Goal: Task Accomplishment & Management: Manage account settings

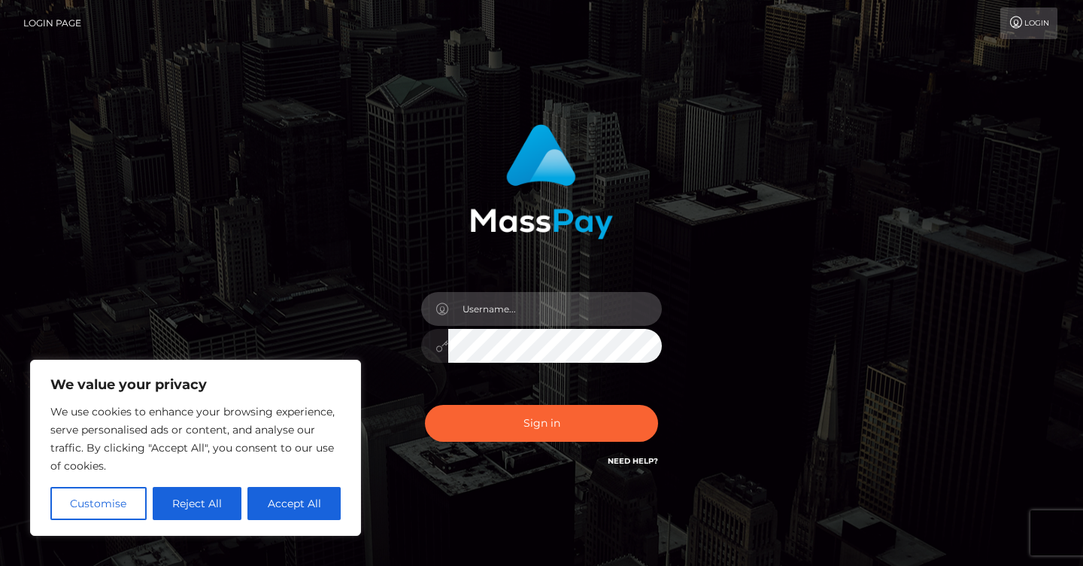
type input "YldsemMyeHZiR0ZzYjI1a2IyNUFaMjFoYVd3dVkyOXQ="
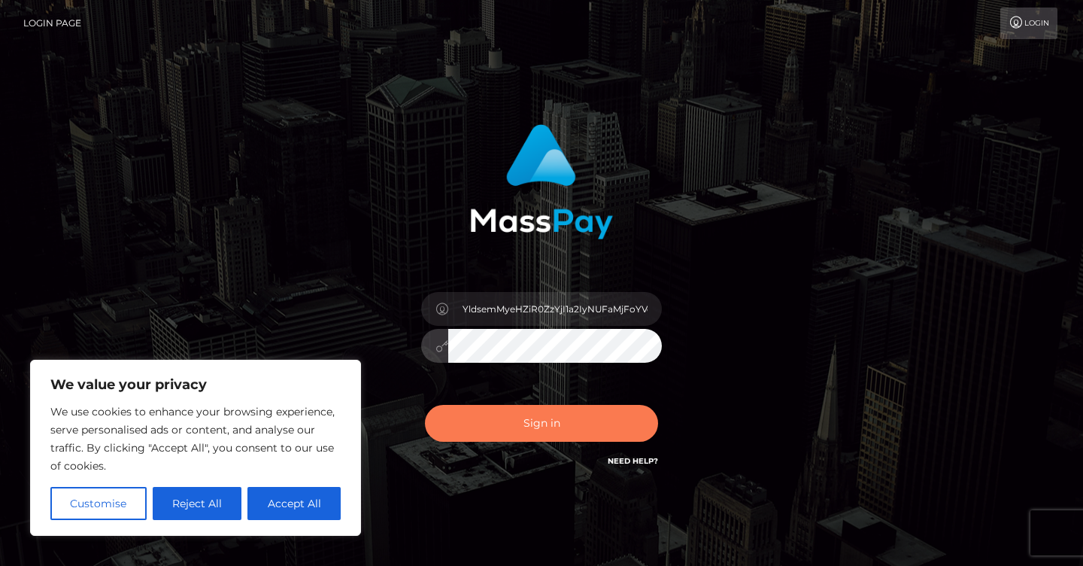
click at [565, 427] on button "Sign in" at bounding box center [541, 423] width 233 height 37
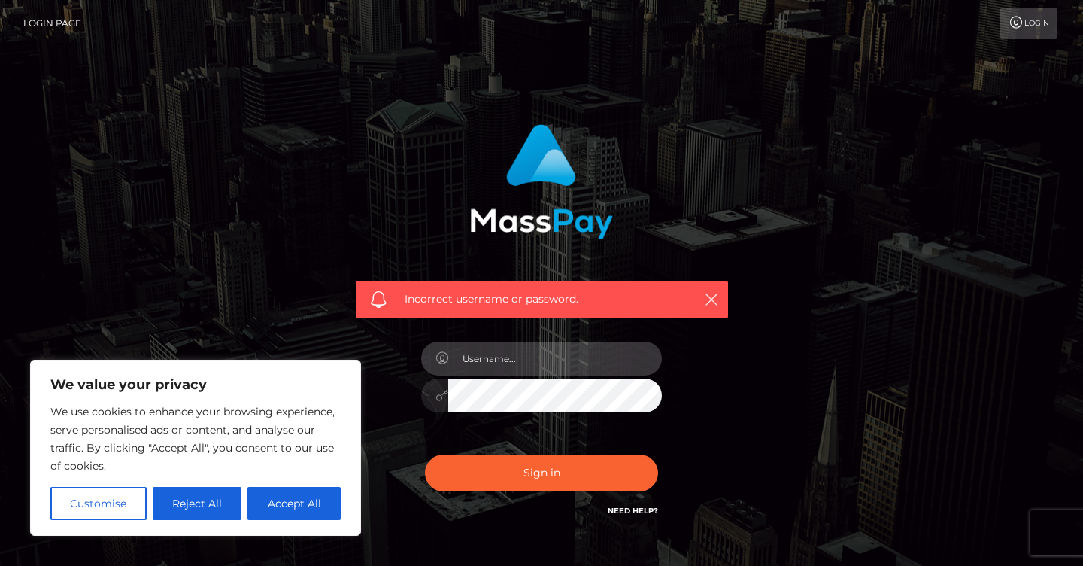
click at [514, 358] on input "text" at bounding box center [555, 359] width 214 height 34
type input "YldsemMyeHZiR0ZzYjI1a2IyNUFaMjFoYVd3dVkyOXQ="
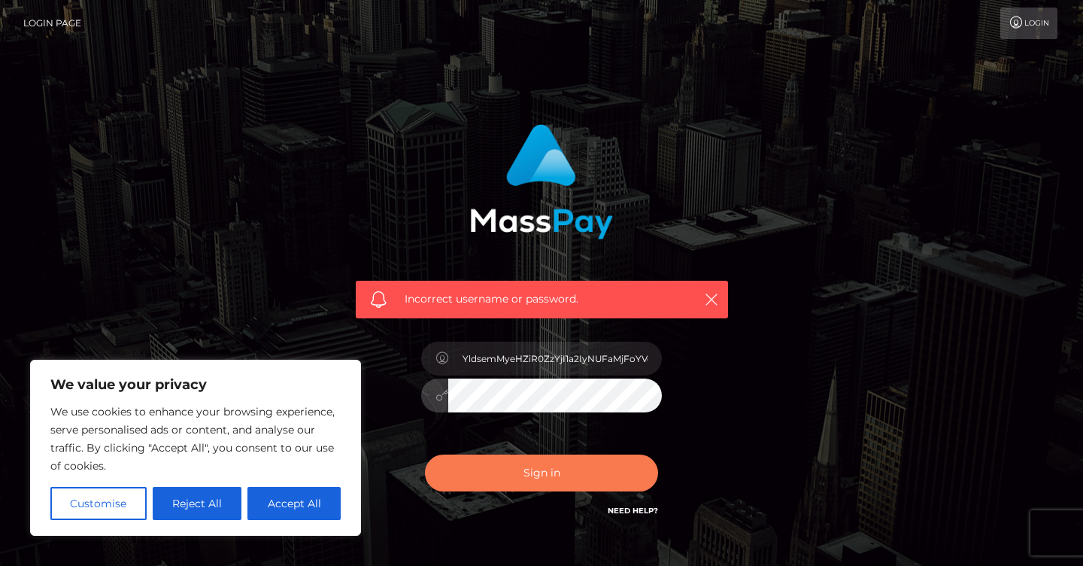
click at [542, 476] on button "Sign in" at bounding box center [541, 472] width 233 height 37
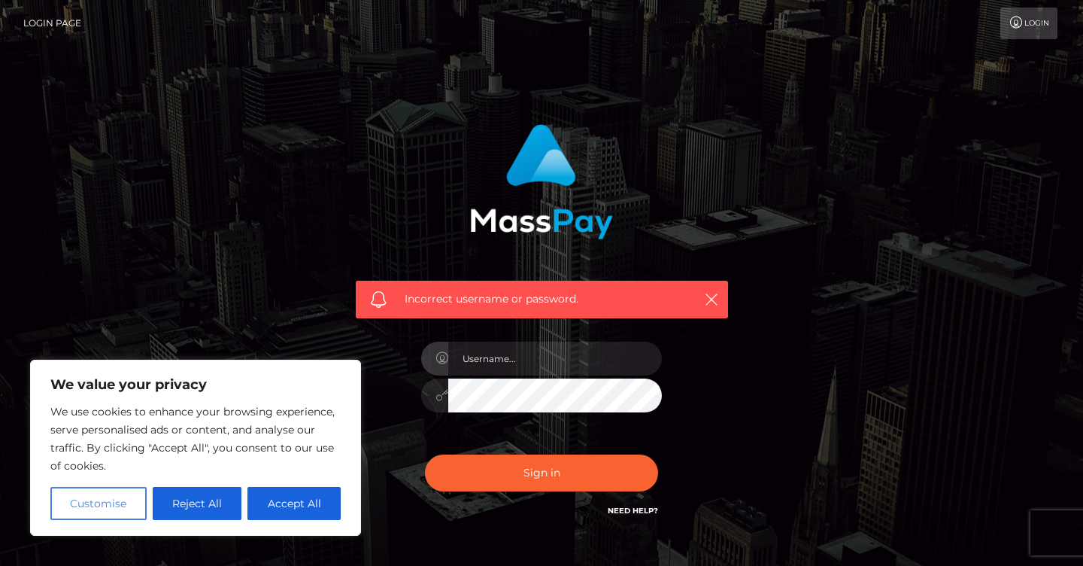
click at [71, 514] on button "Customise" at bounding box center [98, 503] width 96 height 33
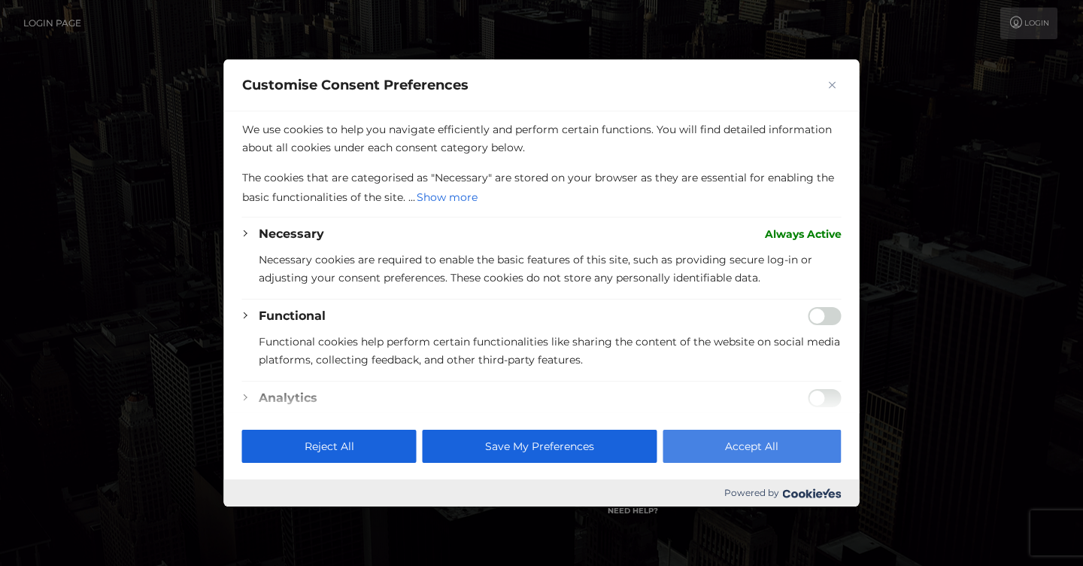
click at [710, 454] on button "Accept All" at bounding box center [752, 446] width 178 height 33
checkbox input "true"
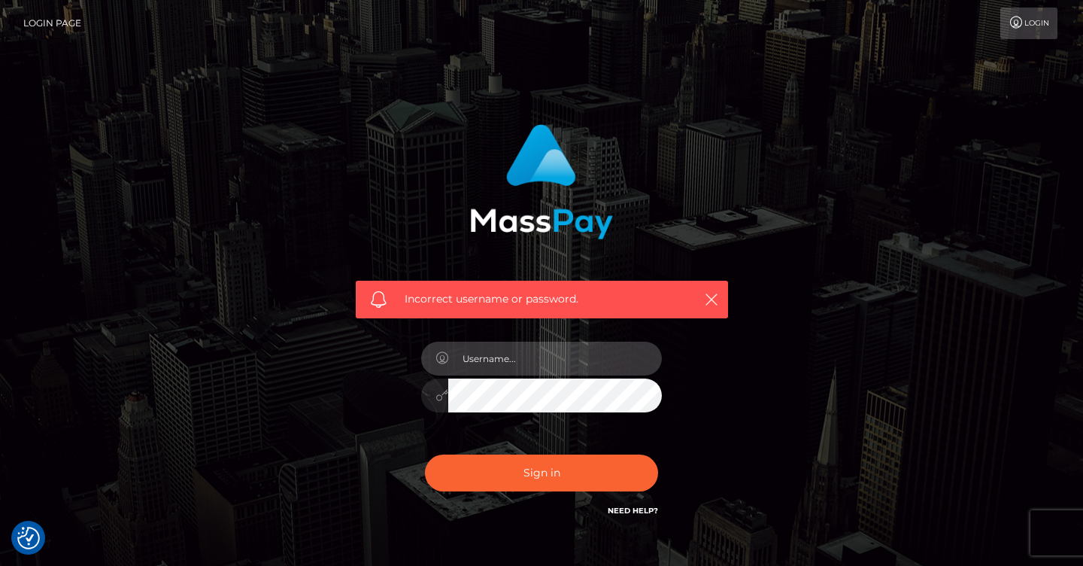
click at [515, 358] on input "text" at bounding box center [555, 359] width 214 height 34
type input "mi"
click at [404, 441] on div "Incorrect username or password. mi" at bounding box center [542, 322] width 395 height 418
drag, startPoint x: 488, startPoint y: 366, endPoint x: 439, endPoint y: 360, distance: 49.2
click at [439, 360] on div "mi" at bounding box center [541, 356] width 241 height 29
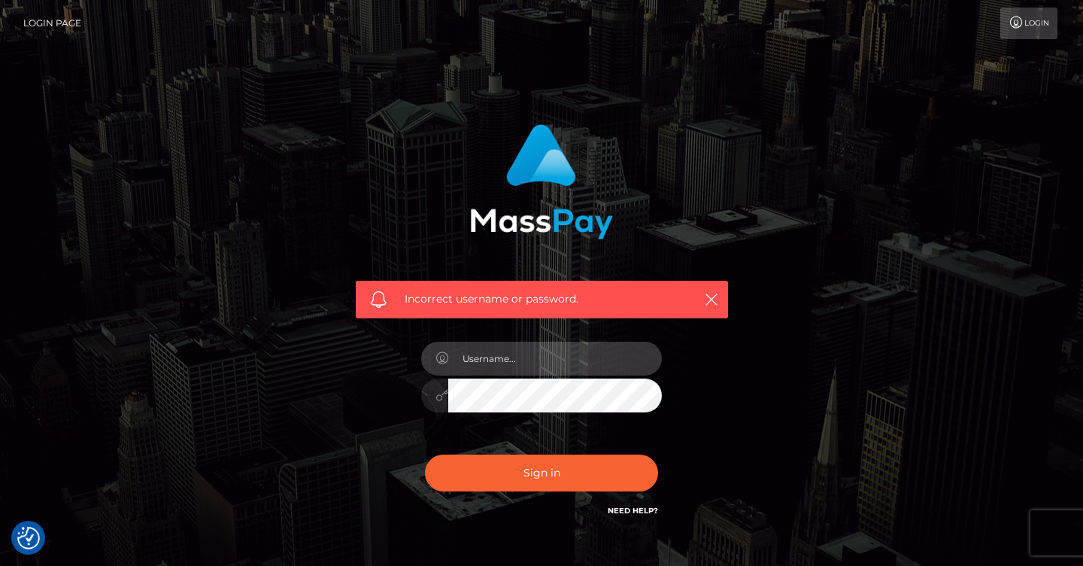
type input "YldsemMyeHZiR0ZzYjI1a2IyNUFaMjFoYVd3dVkyOXQ="
drag, startPoint x: 463, startPoint y: 356, endPoint x: 780, endPoint y: 357, distance: 316.8
click at [780, 357] on div "Incorrect username or password. YldsemMyeHZiR0ZzYjI1a2IyNUFaMjFoYVd3dVkyOXQ=" at bounding box center [542, 329] width 858 height 433
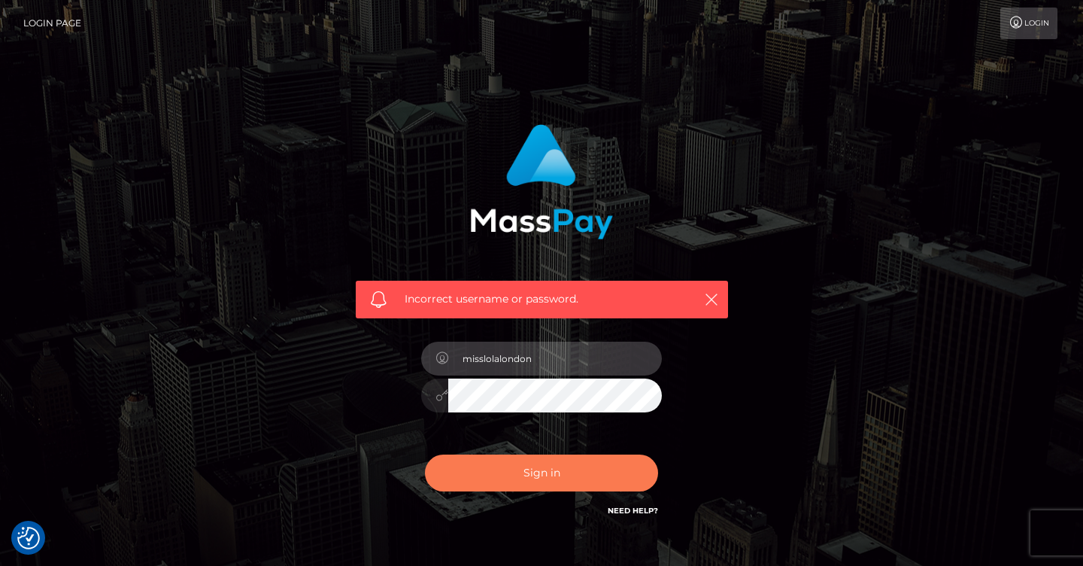
type input "misslolalondon"
click at [566, 482] on button "Sign in" at bounding box center [541, 472] width 233 height 37
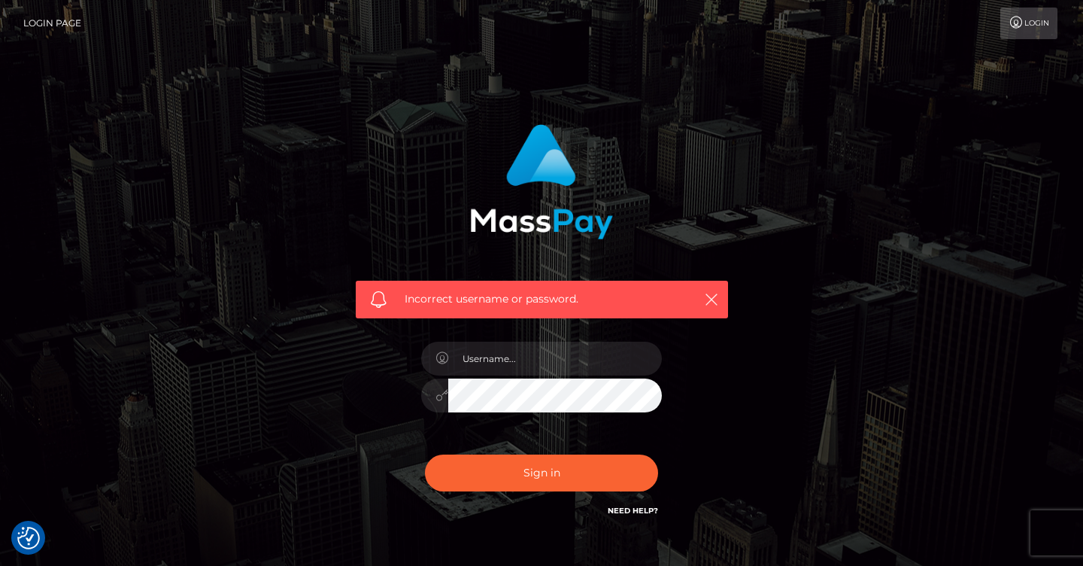
click at [1023, 26] on link "Login" at bounding box center [1029, 24] width 57 height 32
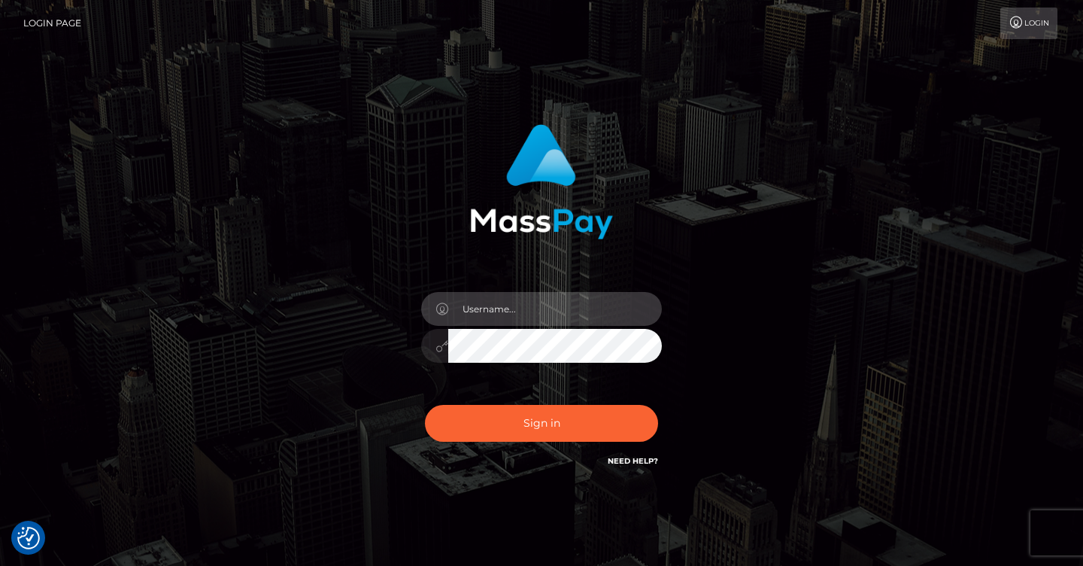
type input "bWlzc2xvbGFsb25kb25AZ21haWwuY29t"
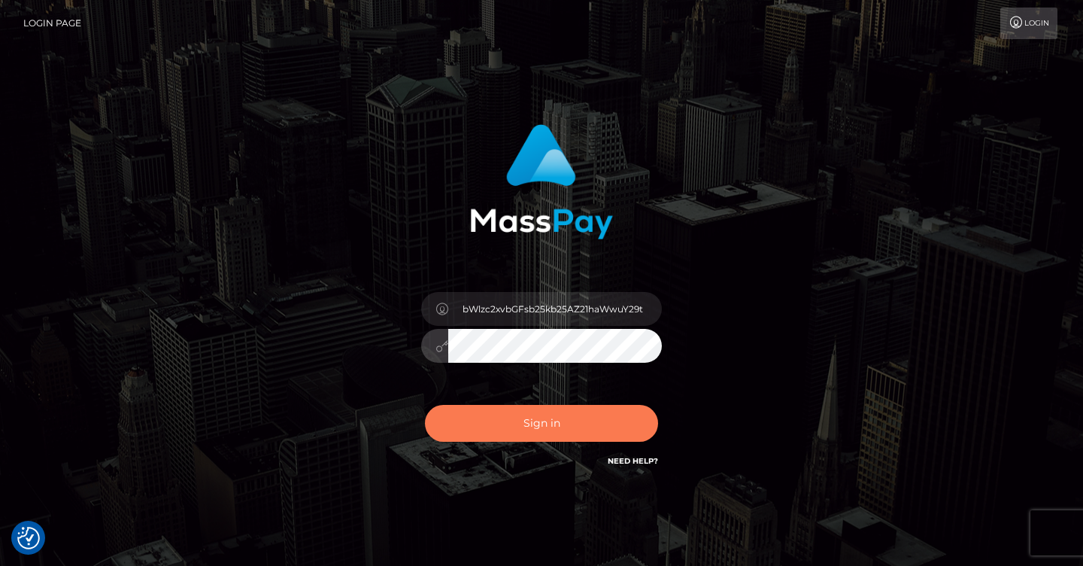
click at [578, 418] on button "Sign in" at bounding box center [541, 423] width 233 height 37
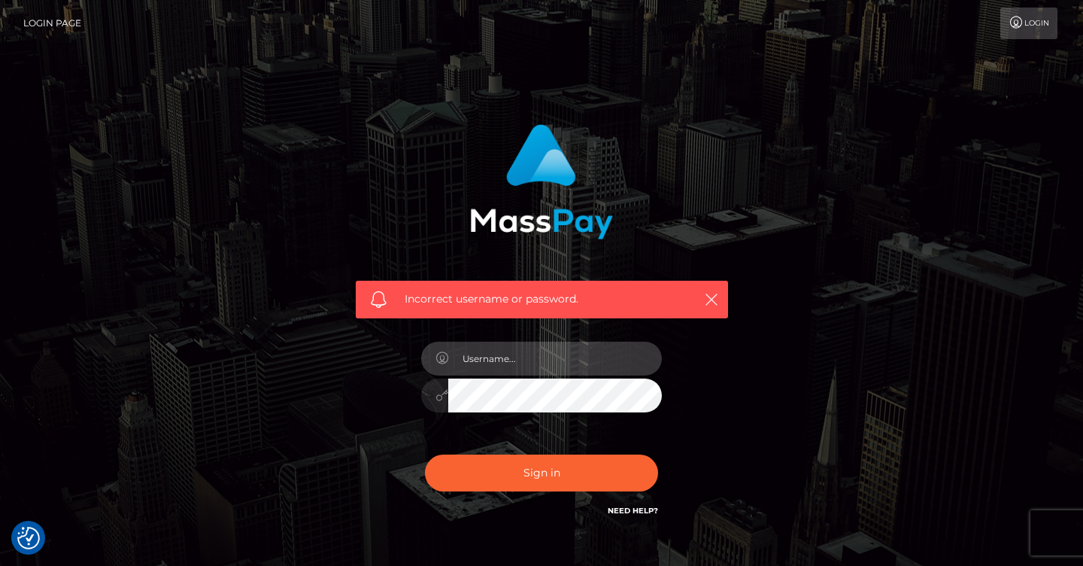
type input "1994-06-16"
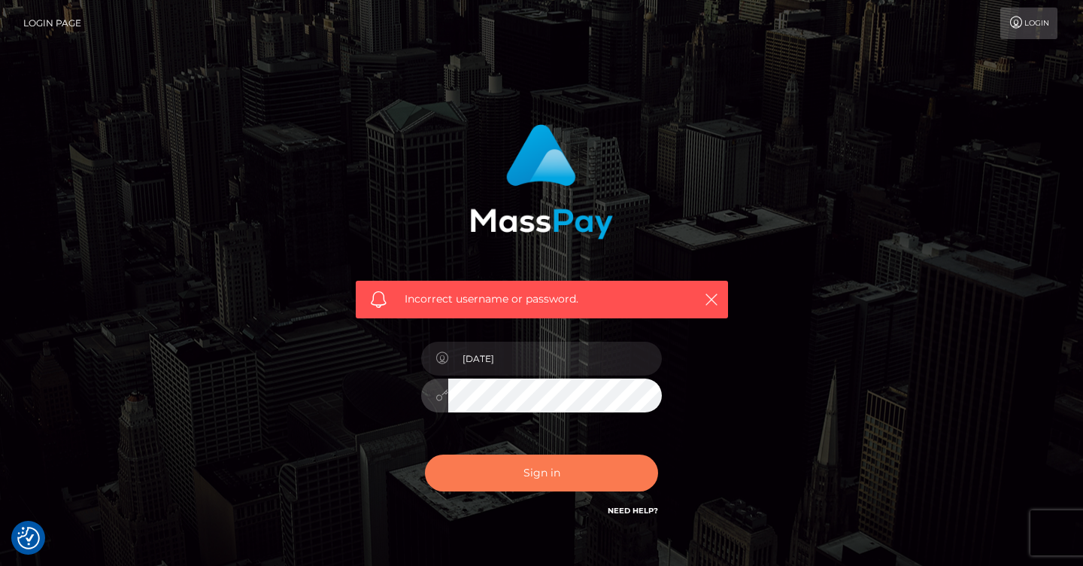
click at [557, 472] on button "Sign in" at bounding box center [541, 472] width 233 height 37
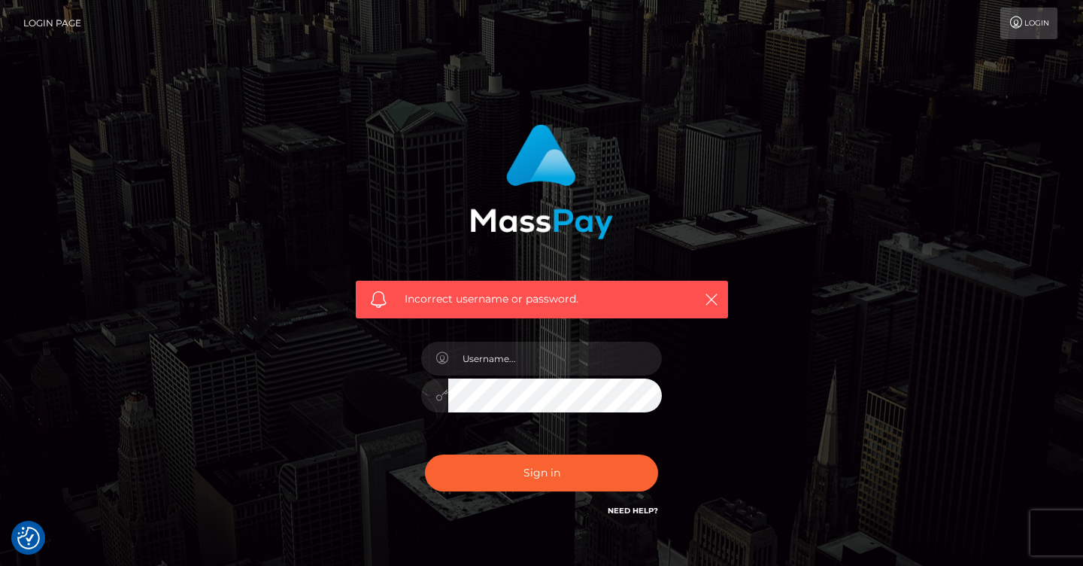
click at [643, 509] on link "Need Help?" at bounding box center [633, 511] width 50 height 10
click at [488, 363] on input "text" at bounding box center [555, 359] width 214 height 34
click at [443, 396] on icon at bounding box center [442, 395] width 13 height 12
drag, startPoint x: 458, startPoint y: 360, endPoint x: 777, endPoint y: 351, distance: 319.1
click at [777, 351] on div "Incorrect username or password. YldsemMyeHZiR0ZzYjI1a2IyNUFaMjFoYVd3dVkyOXQ=" at bounding box center [542, 329] width 858 height 433
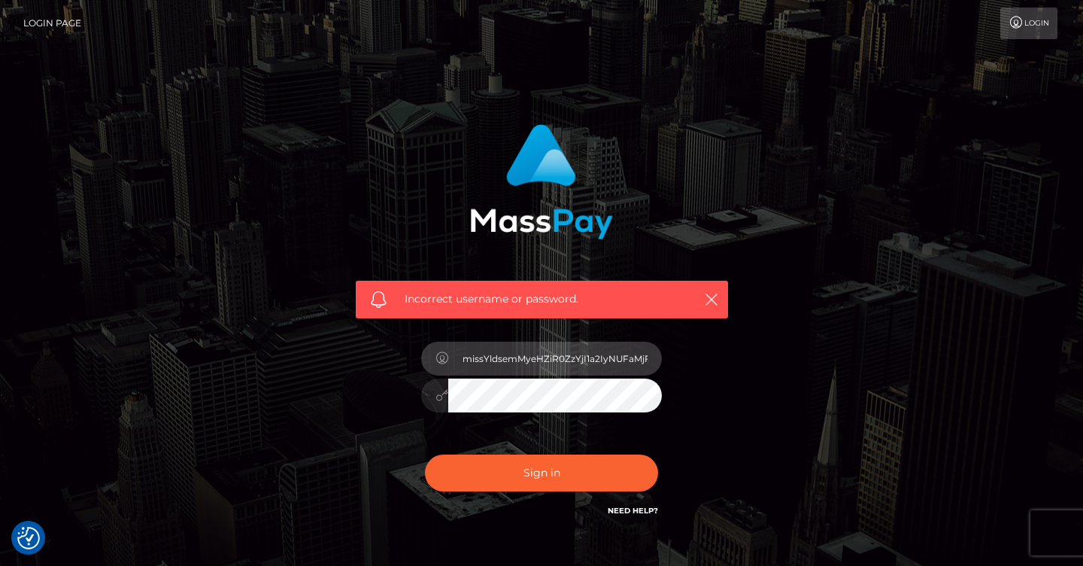
type input "misslYldsemMyeHZiR0ZzYjI1a2IyNUFaMjFoYVd3dVkyOXQ="
drag, startPoint x: 463, startPoint y: 360, endPoint x: 915, endPoint y: 345, distance: 452.5
click at [915, 345] on div "Incorrect username or password. misslYldsemMyeHZiR0ZzYjI1a2IyNUFaMjFoYVd3dVkyOX…" at bounding box center [542, 329] width 858 height 433
drag, startPoint x: 461, startPoint y: 358, endPoint x: 742, endPoint y: 357, distance: 280.6
click at [742, 357] on div "Incorrect username or password. misslYldsemMyeHZiR0ZzYjI1a2IyNUFaMjFoYVd3dVkyOX…" at bounding box center [542, 329] width 418 height 433
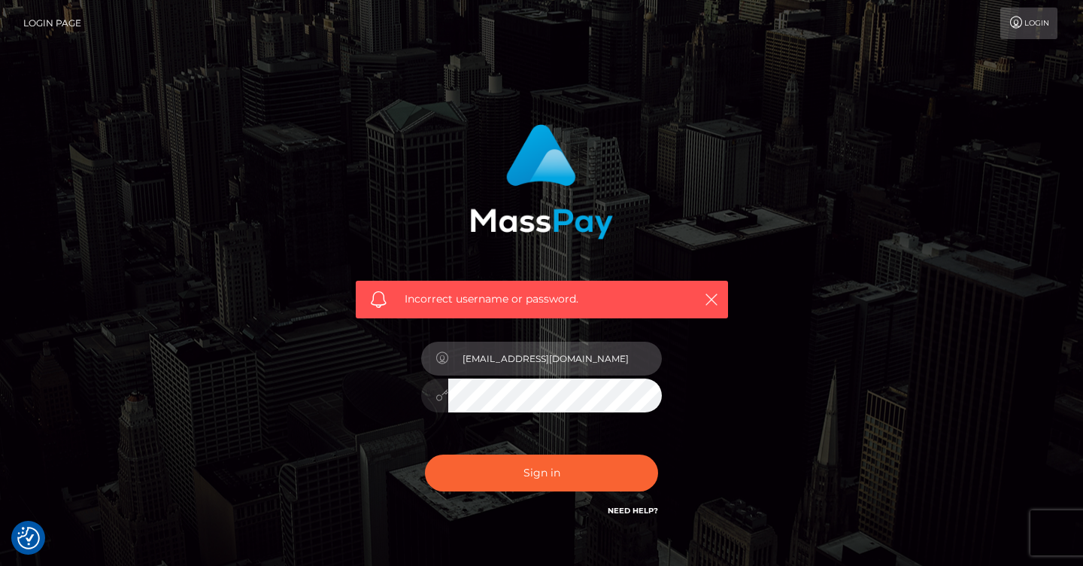
type input "misslolalondon@gmail.com"
click at [434, 396] on div at bounding box center [541, 392] width 241 height 29
click at [509, 479] on button "Sign in" at bounding box center [541, 472] width 233 height 37
click at [1029, 29] on link "Login" at bounding box center [1029, 24] width 57 height 32
